Goal: Task Accomplishment & Management: Use online tool/utility

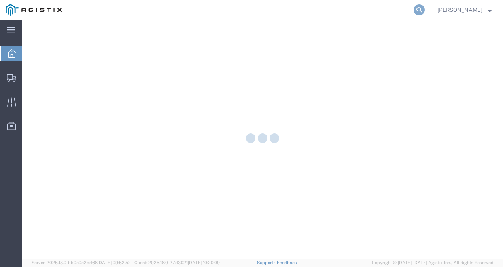
click at [425, 4] on icon at bounding box center [419, 9] width 11 height 11
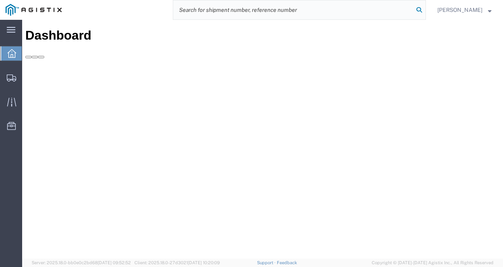
paste input "56764794"
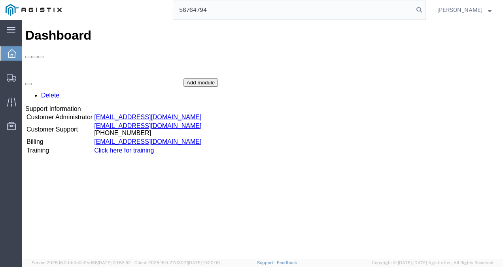
type input "56764794"
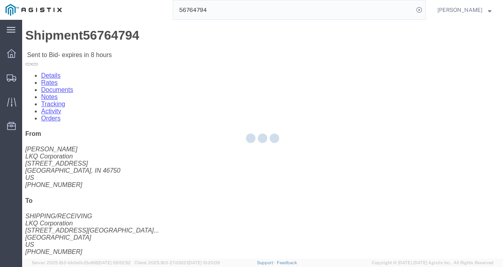
click at [269, 152] on div at bounding box center [262, 139] width 481 height 238
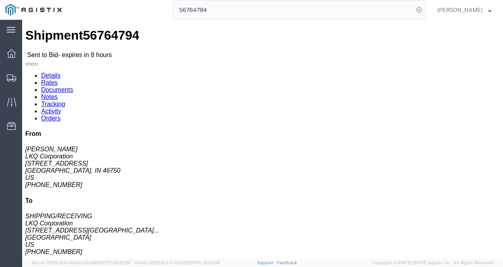
click link "Details"
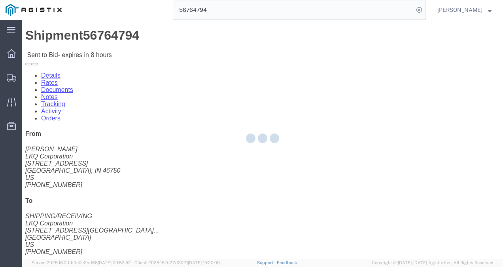
click at [69, 50] on div at bounding box center [262, 139] width 481 height 238
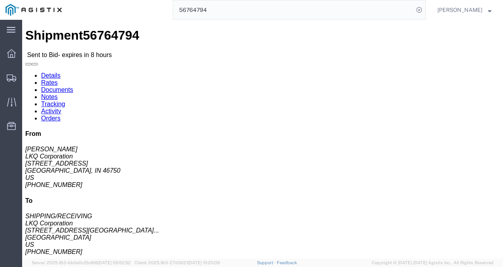
click link "Rates"
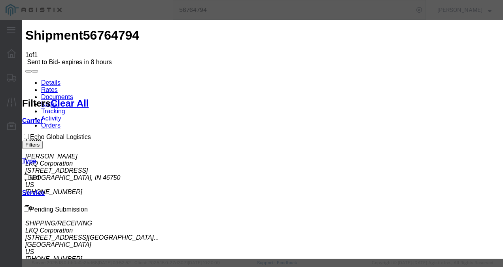
select select "4622"
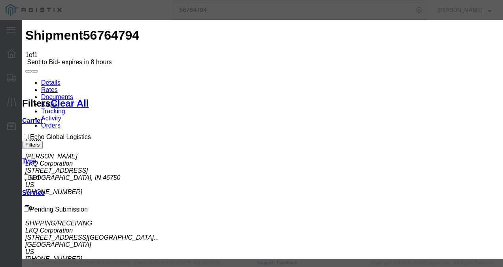
select select "13989"
drag, startPoint x: 338, startPoint y: 129, endPoint x: 426, endPoint y: 159, distance: 92.8
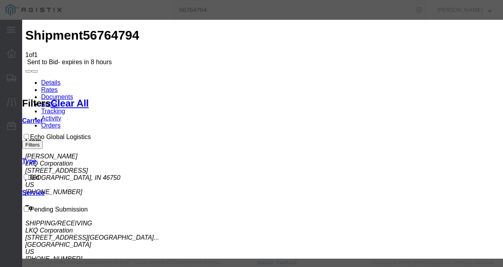
type input "1250"
type input "inks"
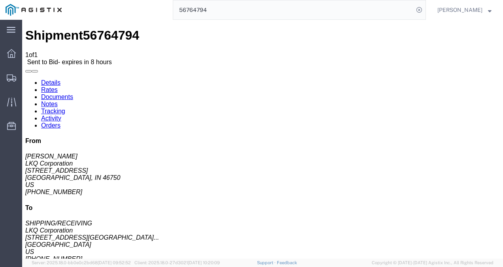
drag, startPoint x: 241, startPoint y: 159, endPoint x: 297, endPoint y: 210, distance: 76.1
click at [277, 262] on link "Support" at bounding box center [267, 262] width 20 height 5
click at [144, 2] on div "56764794" at bounding box center [246, 10] width 359 height 20
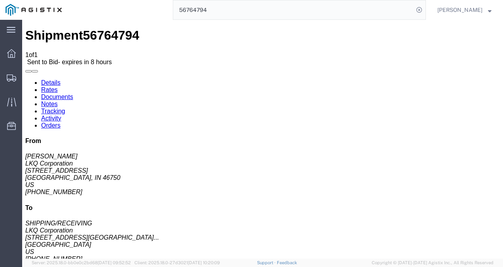
click at [47, 79] on link "Details" at bounding box center [50, 82] width 19 height 7
click button "Enter / Modify Bid"
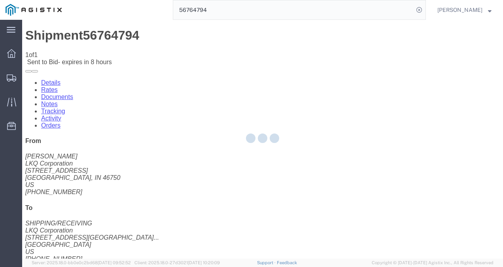
select select "4622"
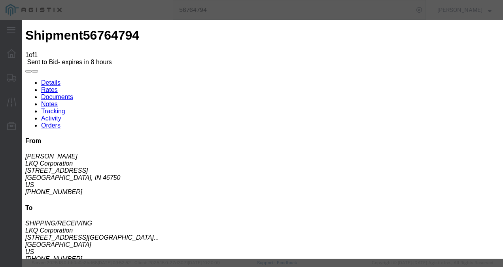
click link "inks - Echo Global Logistics - TL Standard 3 - 5 Day"
drag, startPoint x: 409, startPoint y: 159, endPoint x: 258, endPoint y: 150, distance: 151.4
click div "Mode Select Air Less than Truckload Multi-Leg Ocean Freight Rail Small Parcel T…"
type input "1025"
click button "Submit"
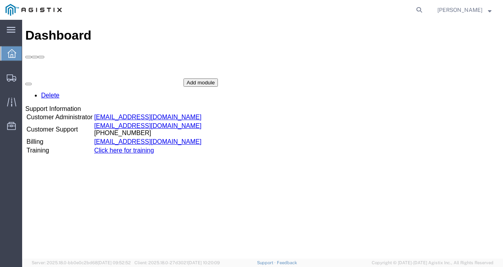
drag, startPoint x: 395, startPoint y: 15, endPoint x: 424, endPoint y: 17, distance: 28.9
click at [425, 8] on icon at bounding box center [419, 9] width 11 height 11
type input "v"
paste input "56766331"
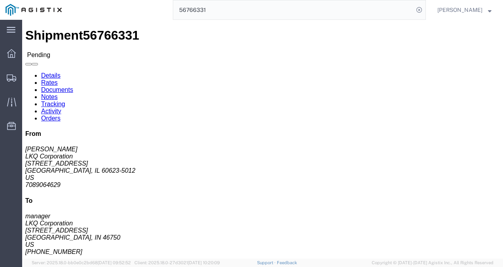
drag, startPoint x: 265, startPoint y: 142, endPoint x: 263, endPoint y: 146, distance: 4.4
click h4 "Routing & Vehicle Information"
click link "Rates"
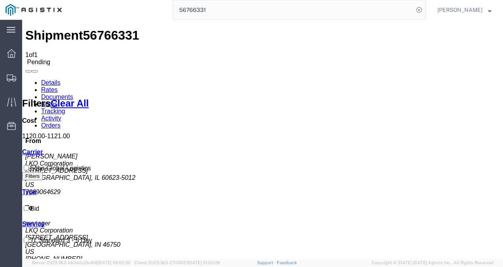
click at [51, 79] on link "Details" at bounding box center [50, 82] width 19 height 7
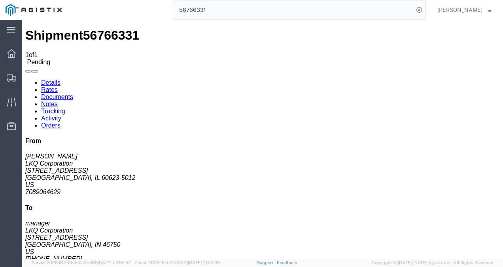
drag, startPoint x: 232, startPoint y: 139, endPoint x: 264, endPoint y: 227, distance: 93.8
click div "Shipment Detail Ship From LKQ Corporation ([PERSON_NAME]) [STREET_ADDRESS] 7089…"
drag, startPoint x: 240, startPoint y: 136, endPoint x: 224, endPoint y: 94, distance: 45.3
click div "Shipment Detail Ship From LKQ Corporation ([PERSON_NAME]) [STREET_ADDRESS] 7089…"
click at [229, 8] on input "56766331" at bounding box center [293, 9] width 240 height 19
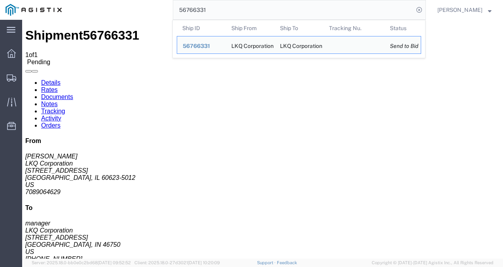
click at [229, 8] on input "56766331" at bounding box center [293, 9] width 240 height 19
paste input "59579"
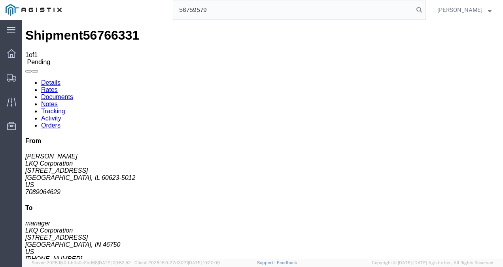
type input "56759579"
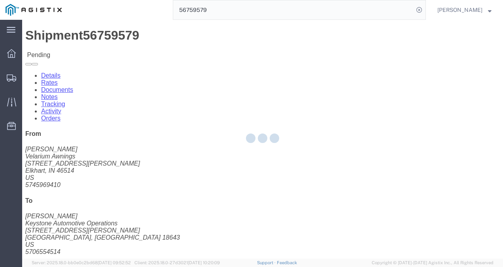
click h4 "Routing & Vehicle Information"
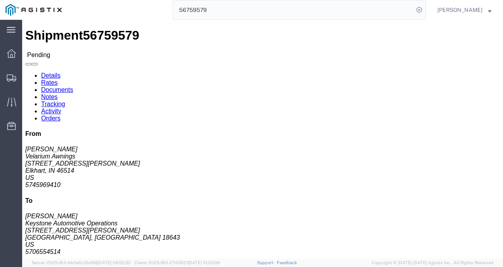
click button "Enter / Modify Bid"
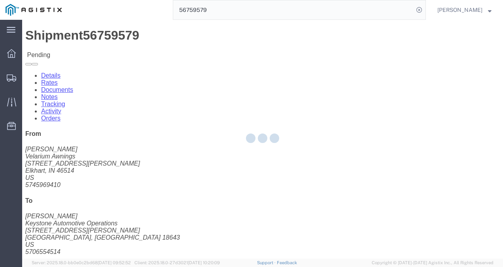
select select "4622"
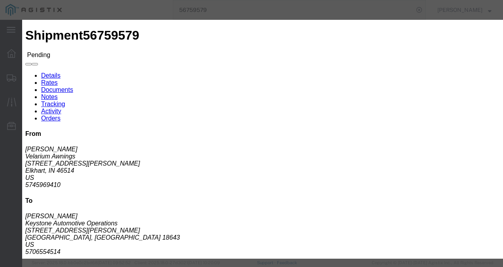
click link "ks_ga - Echo Global Logistics - TL Standard 3 - 5 Day"
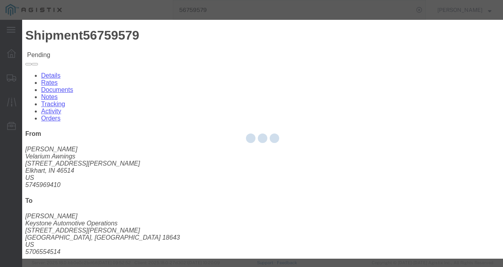
click at [180, 90] on div at bounding box center [262, 139] width 481 height 238
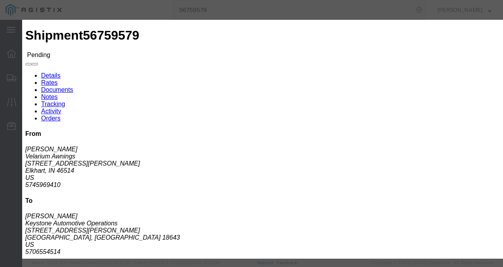
drag, startPoint x: 410, startPoint y: 159, endPoint x: 306, endPoint y: 153, distance: 104.1
click div "Mode Select Air Less than Truckload Multi-Leg Ocean Freight Rail Small Parcel T…"
type input "1150"
click button "Submit"
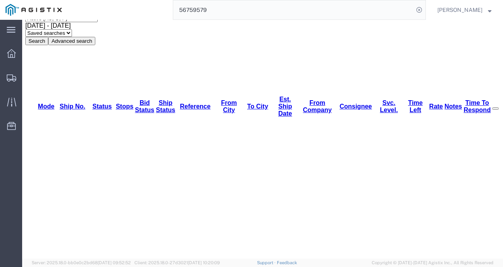
scroll to position [119, 0]
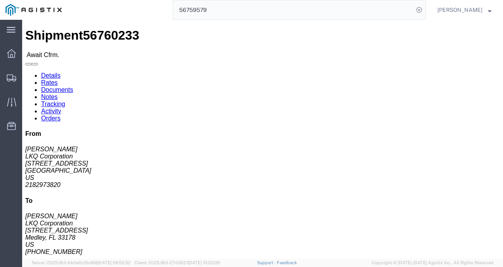
click div "Leg 1 - Truckload Vehicle 1: Standard Dry Van (53 Feet) Number of trucks: 1"
